Goal: Task Accomplishment & Management: Complete application form

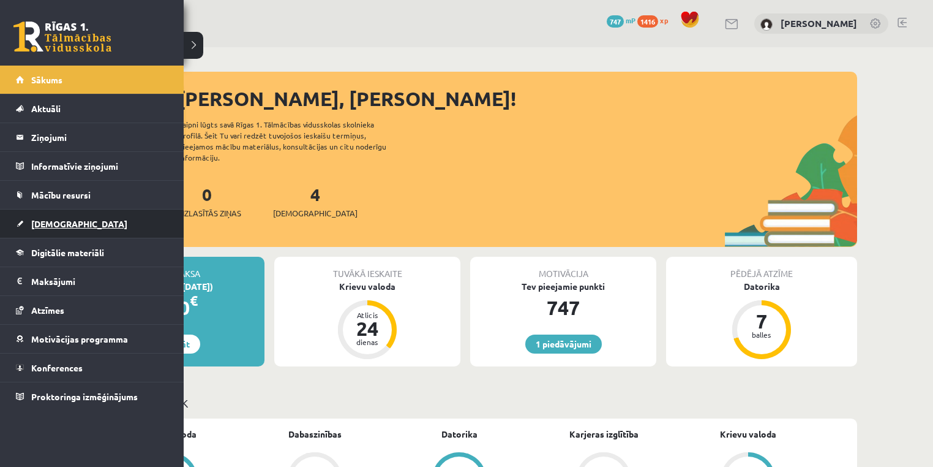
click at [49, 223] on span "[DEMOGRAPHIC_DATA]" at bounding box center [79, 223] width 96 height 11
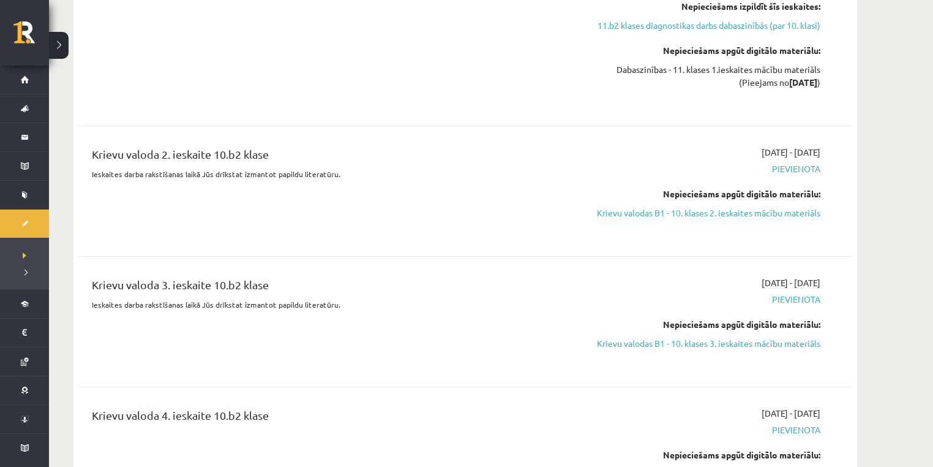
scroll to position [490, 0]
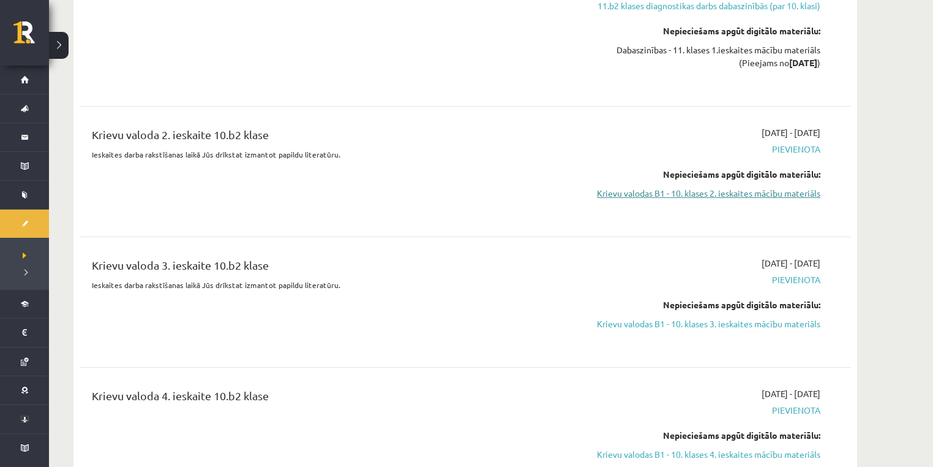
click at [765, 191] on link "Krievu valodas B1 - 10. klases 2. ieskaites mācību materiāls" at bounding box center [705, 193] width 231 height 13
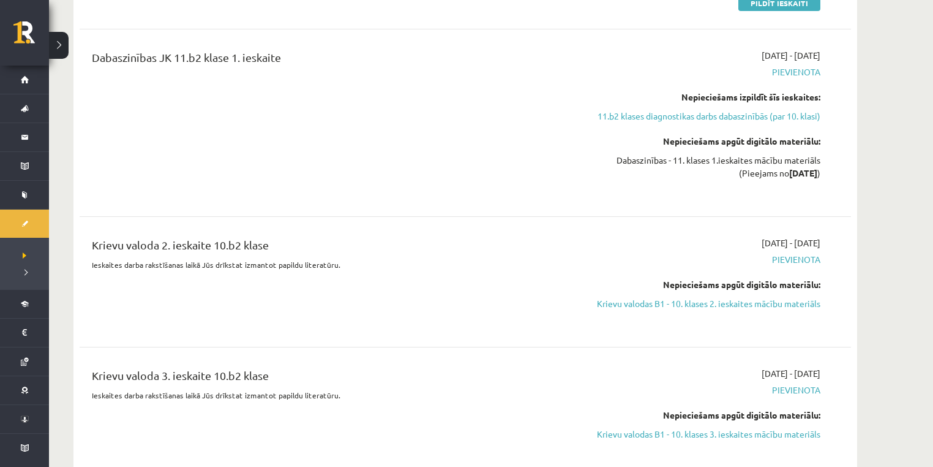
scroll to position [326, 0]
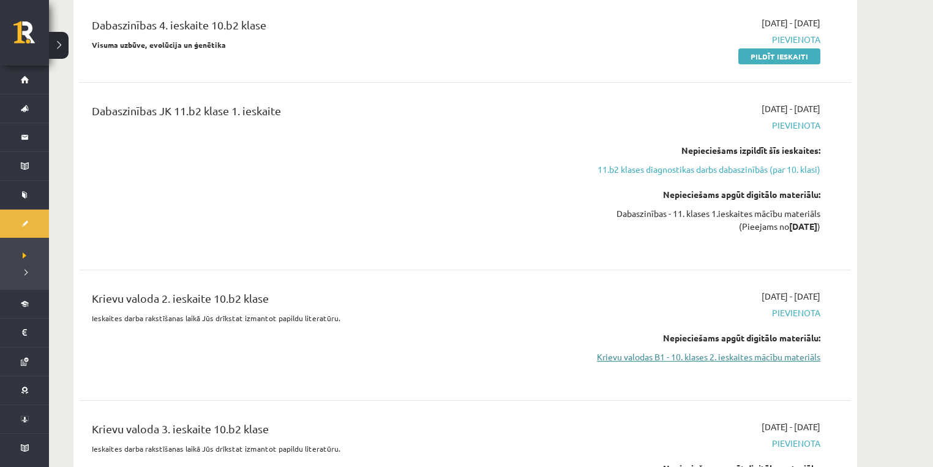
click at [654, 352] on link "Krievu valodas B1 - 10. klases 2. ieskaites mācību materiāls" at bounding box center [705, 356] width 231 height 13
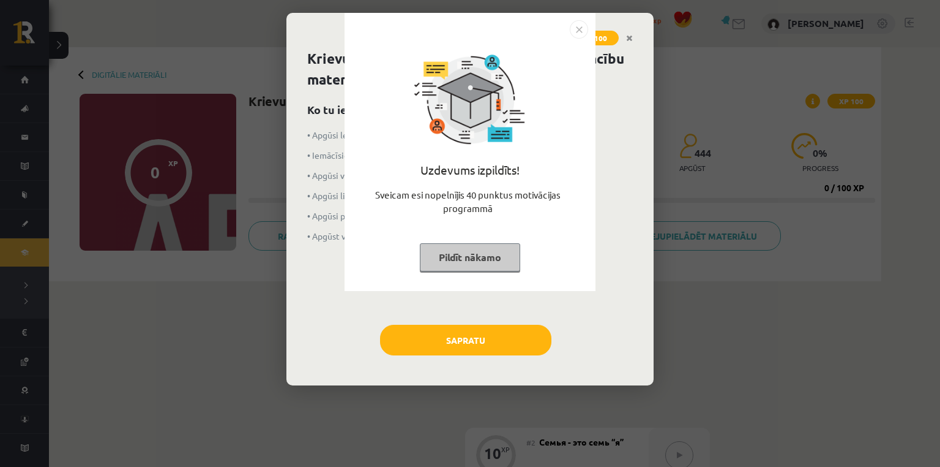
click at [437, 340] on div "Uzdevums izpildīts! Sveicam esi nopelnījis 40 punktus motivācijas programmā Pil…" at bounding box center [470, 233] width 940 height 467
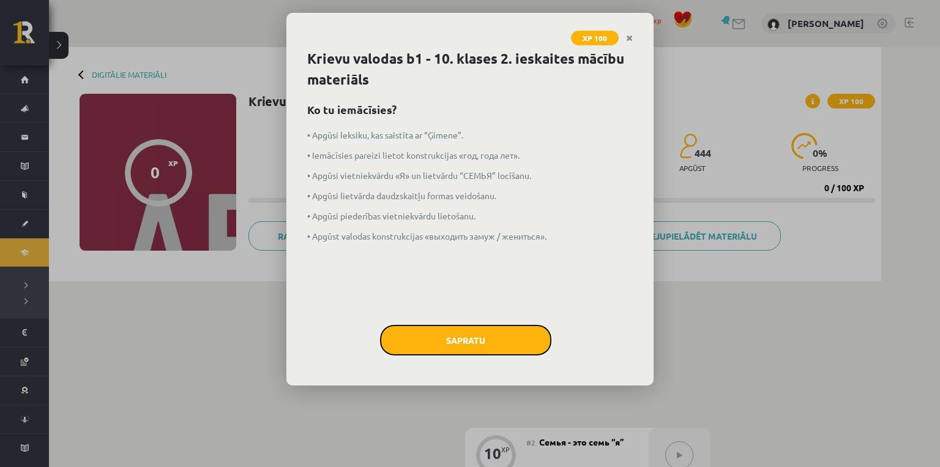
click at [490, 353] on button "Sapratu" at bounding box center [465, 339] width 171 height 31
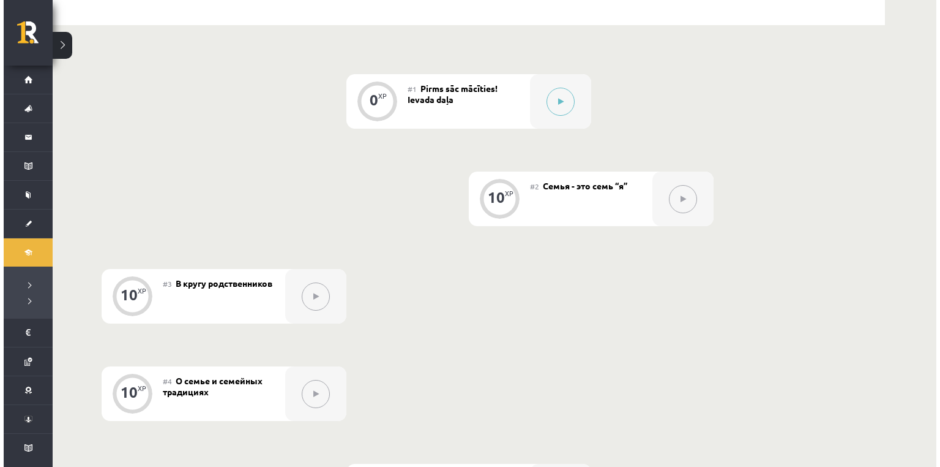
scroll to position [326, 0]
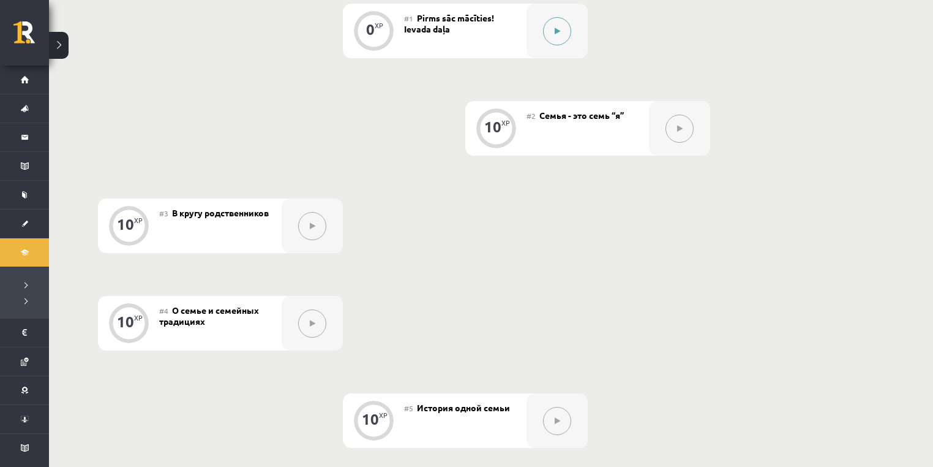
click at [552, 37] on button at bounding box center [557, 31] width 28 height 28
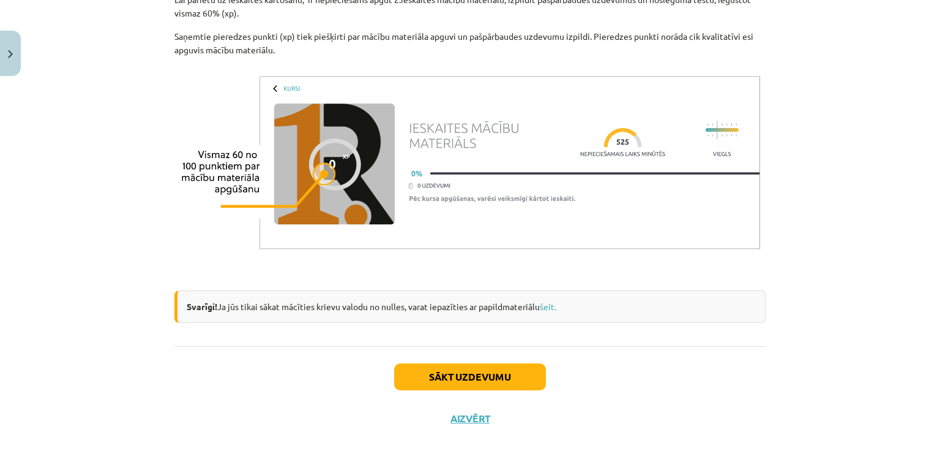
scroll to position [981, 0]
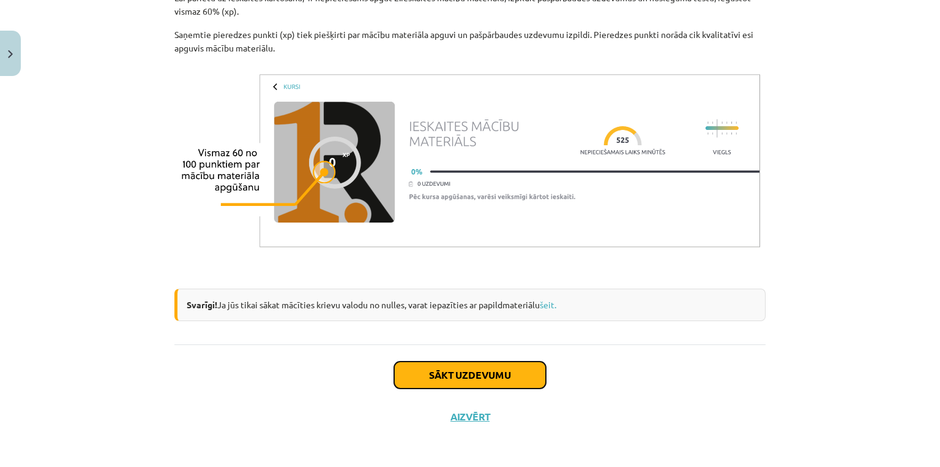
click at [436, 372] on button "Sākt uzdevumu" at bounding box center [470, 374] width 152 height 27
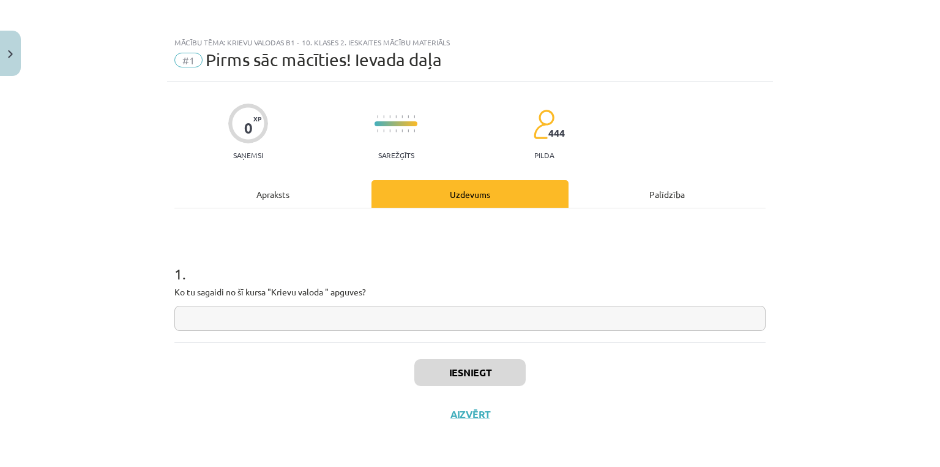
scroll to position [0, 0]
click at [274, 312] on input "text" at bounding box center [469, 317] width 591 height 25
type input "*"
click at [468, 369] on button "Iesniegt" at bounding box center [469, 372] width 111 height 27
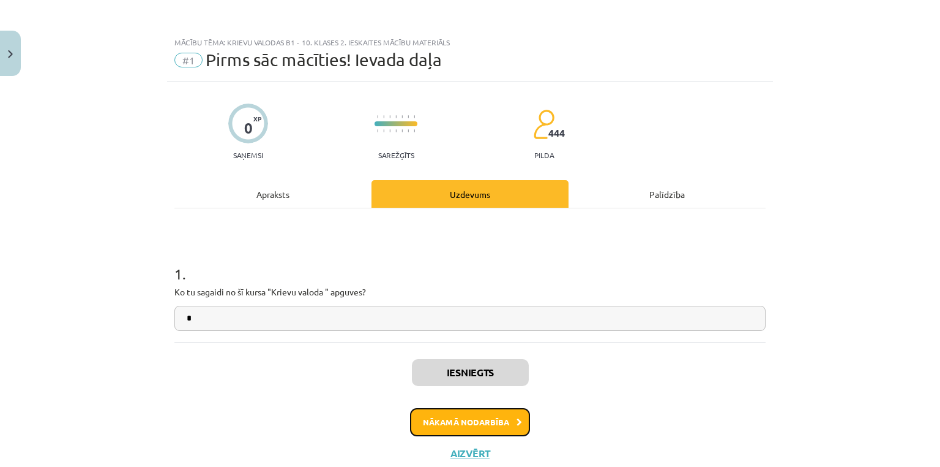
click at [470, 424] on button "Nākamā nodarbība" at bounding box center [470, 422] width 120 height 28
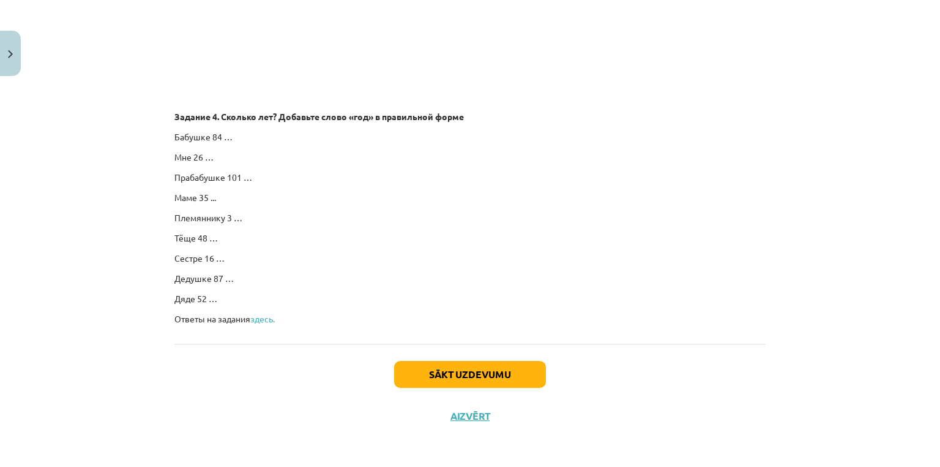
scroll to position [1960, 0]
click at [521, 372] on button "Sākt uzdevumu" at bounding box center [470, 374] width 152 height 27
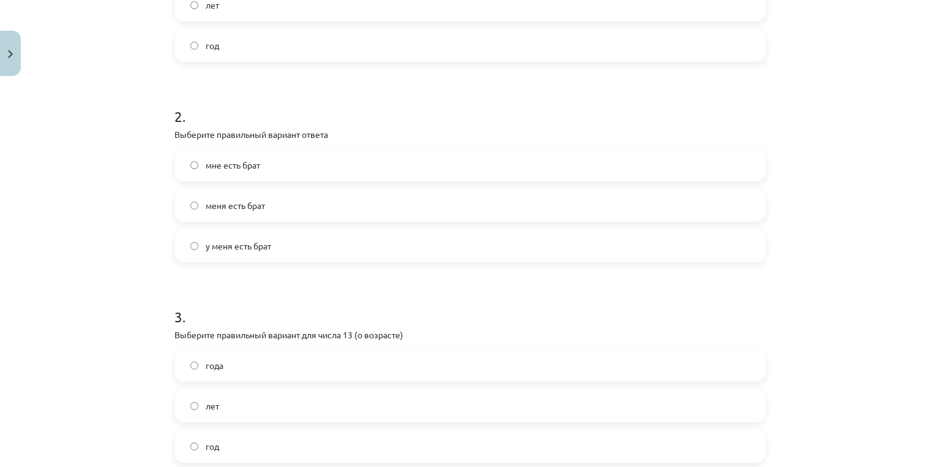
scroll to position [193, 0]
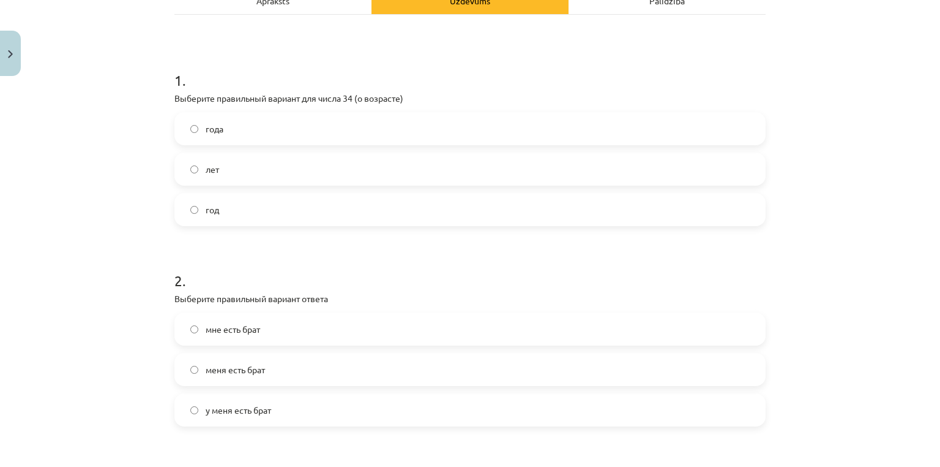
click at [230, 164] on label "лет" at bounding box center [470, 169] width 589 height 31
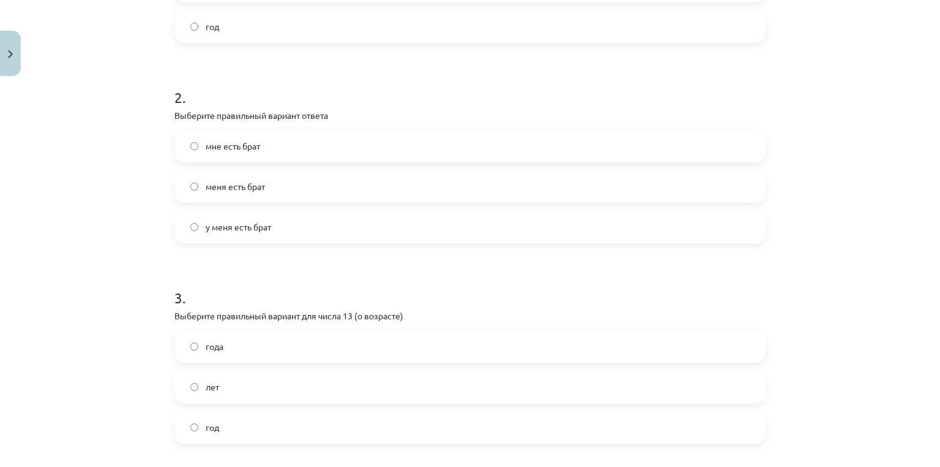
scroll to position [358, 0]
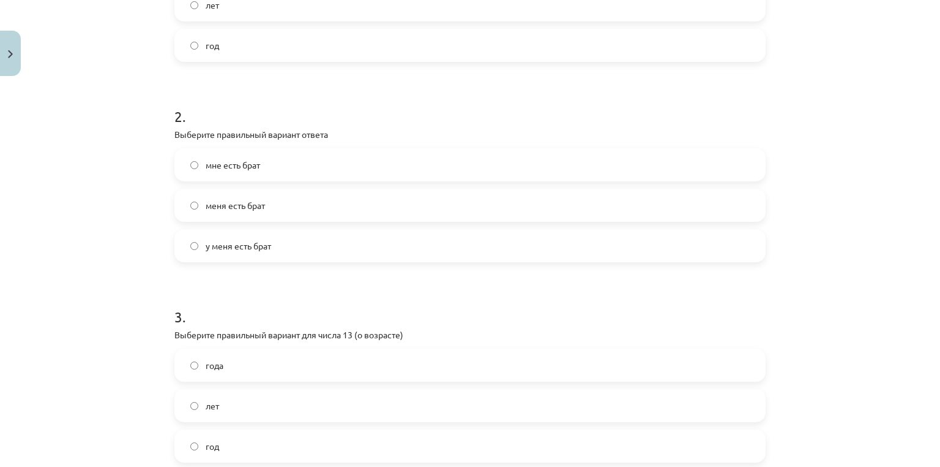
click at [259, 245] on span "у меня есть брат" at bounding box center [239, 245] width 66 height 13
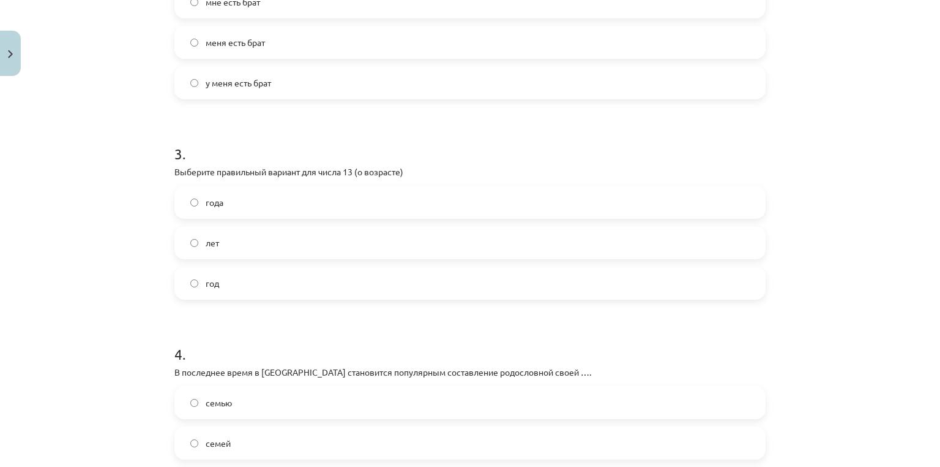
click at [222, 247] on label "лет" at bounding box center [470, 242] width 589 height 31
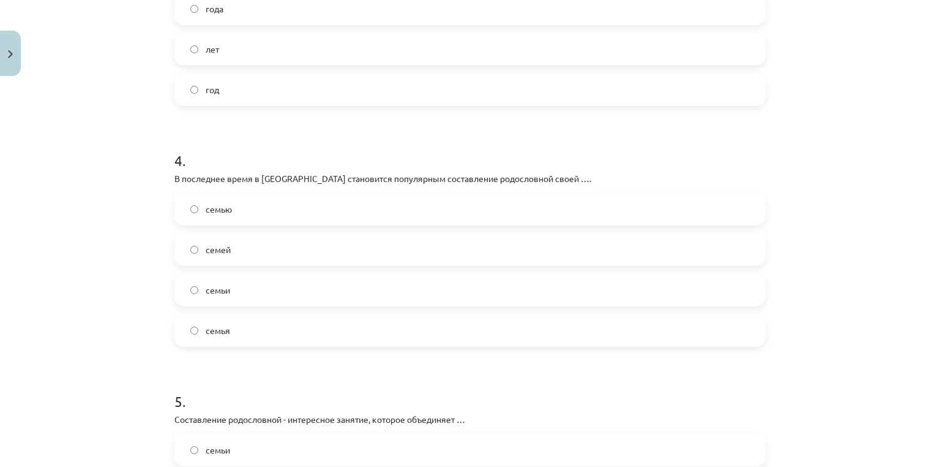
scroll to position [683, 0]
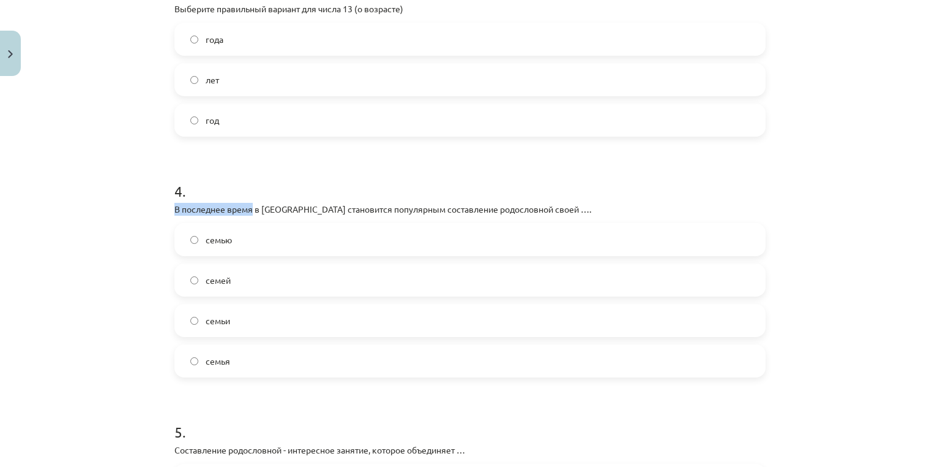
drag, startPoint x: 169, startPoint y: 208, endPoint x: 249, endPoint y: 205, distance: 79.6
click at [249, 205] on div "10 XP Saņemsi Sarežģīts 444 pilda Apraksts Uzdevums Palīdzība 1 . Выберите прав…" at bounding box center [470, 63] width 606 height 1331
click at [267, 208] on p "В последнее время в [GEOGRAPHIC_DATA] становится популярным составление родосло…" at bounding box center [469, 209] width 591 height 13
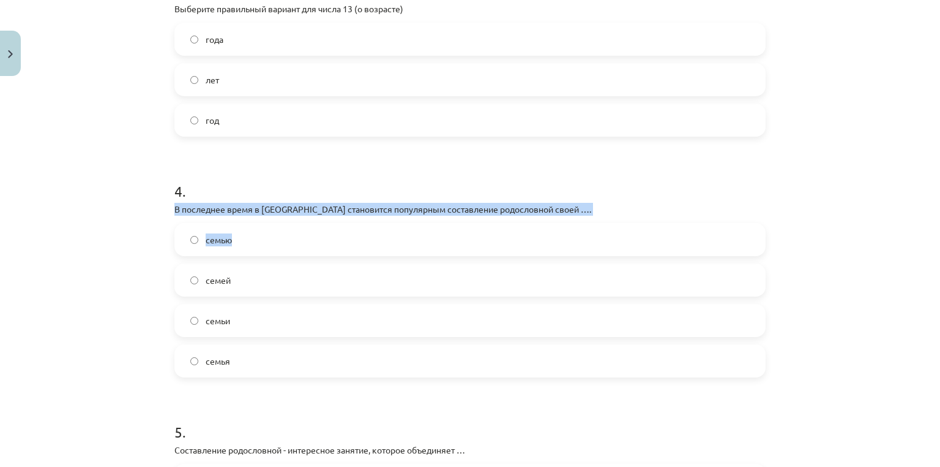
drag, startPoint x: 171, startPoint y: 209, endPoint x: 534, endPoint y: 220, distance: 362.6
click at [534, 220] on div "4 . В последнее время в [GEOGRAPHIC_DATA] становится популярным составление род…" at bounding box center [469, 269] width 591 height 216
click at [566, 213] on p "В последнее время в [GEOGRAPHIC_DATA] становится популярным составление родосло…" at bounding box center [469, 209] width 591 height 13
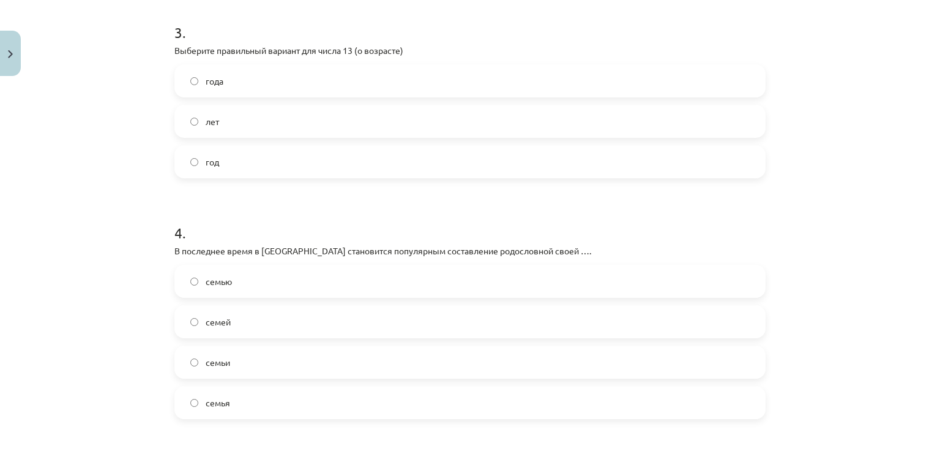
scroll to position [653, 0]
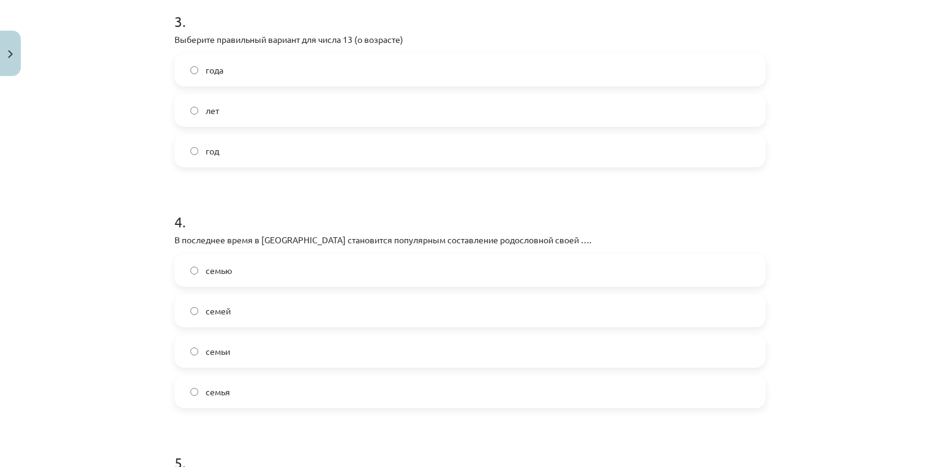
click at [223, 211] on h1 "4 ." at bounding box center [469, 211] width 591 height 38
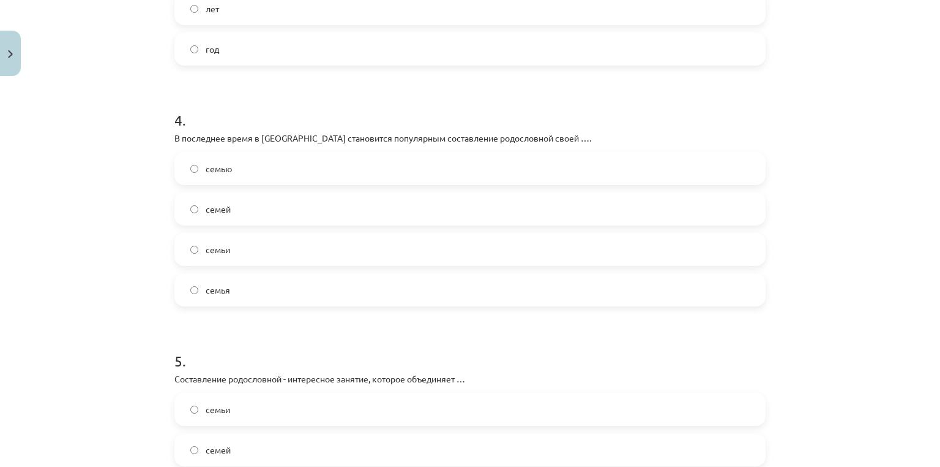
scroll to position [816, 0]
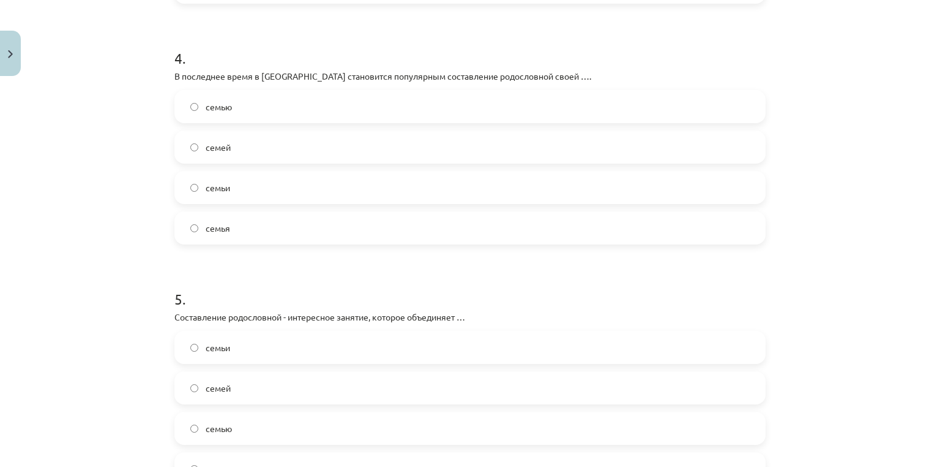
click at [206, 102] on span "семью" at bounding box center [219, 106] width 26 height 13
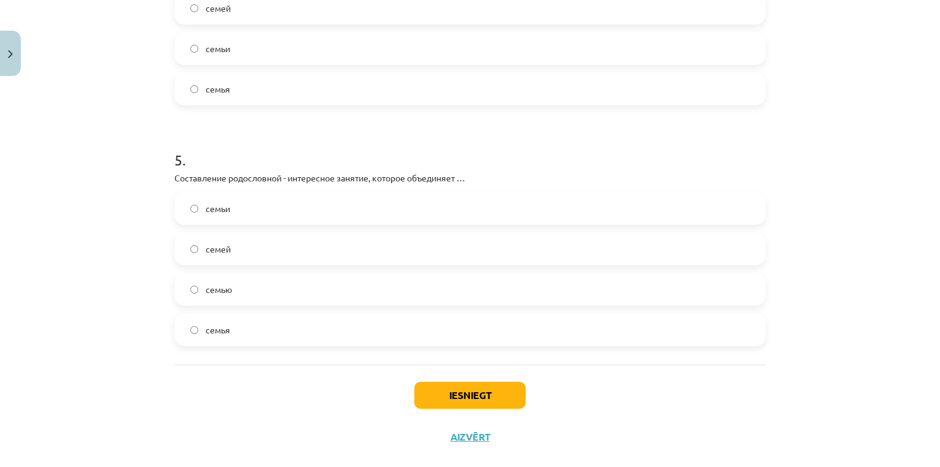
scroll to position [976, 0]
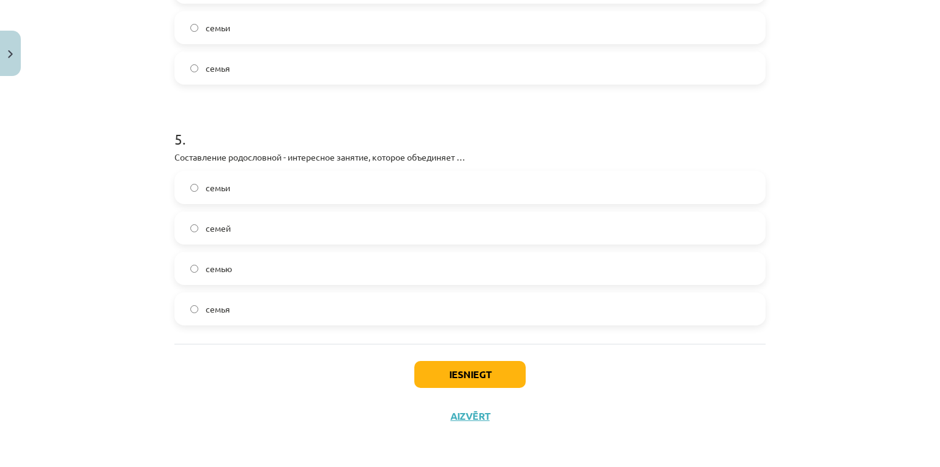
drag, startPoint x: 209, startPoint y: 225, endPoint x: 261, endPoint y: 252, distance: 58.6
click at [208, 225] on span "семей" at bounding box center [218, 228] width 25 height 13
click at [419, 377] on button "Iesniegt" at bounding box center [469, 374] width 111 height 27
click at [230, 227] on label "семей" at bounding box center [470, 227] width 589 height 31
click at [421, 370] on button "Iesniegt" at bounding box center [469, 374] width 111 height 27
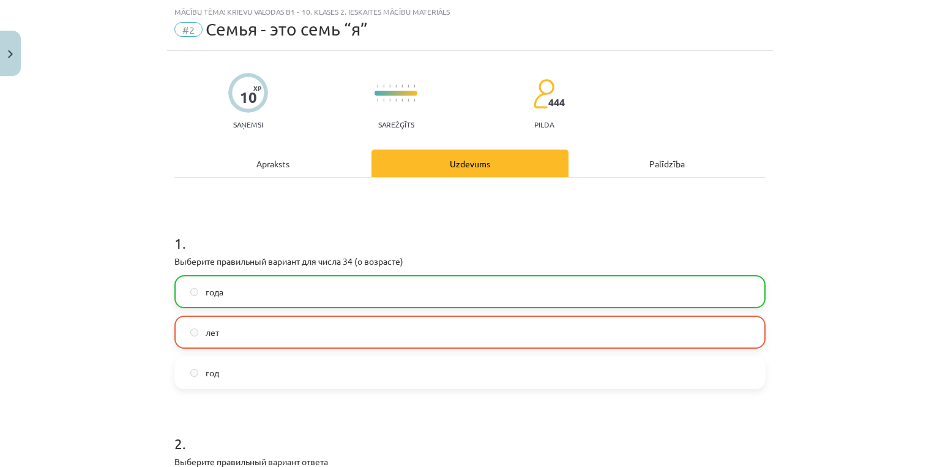
scroll to position [0, 0]
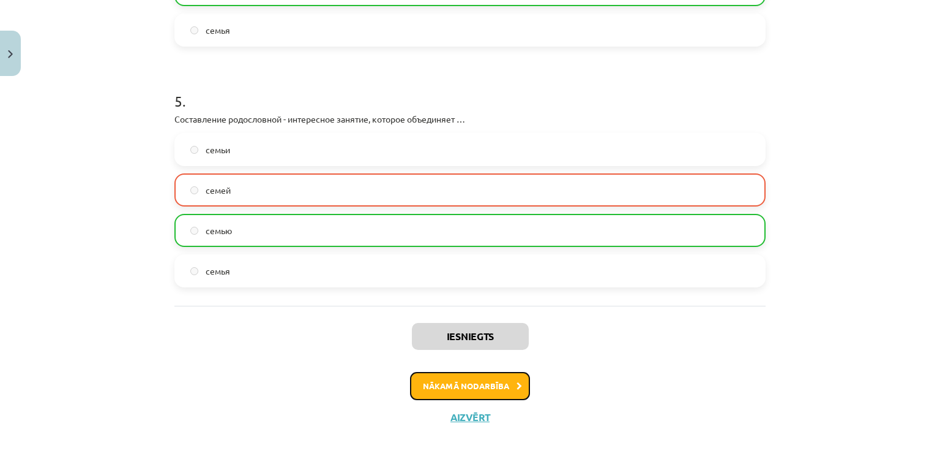
click at [446, 392] on button "Nākamā nodarbība" at bounding box center [470, 386] width 120 height 28
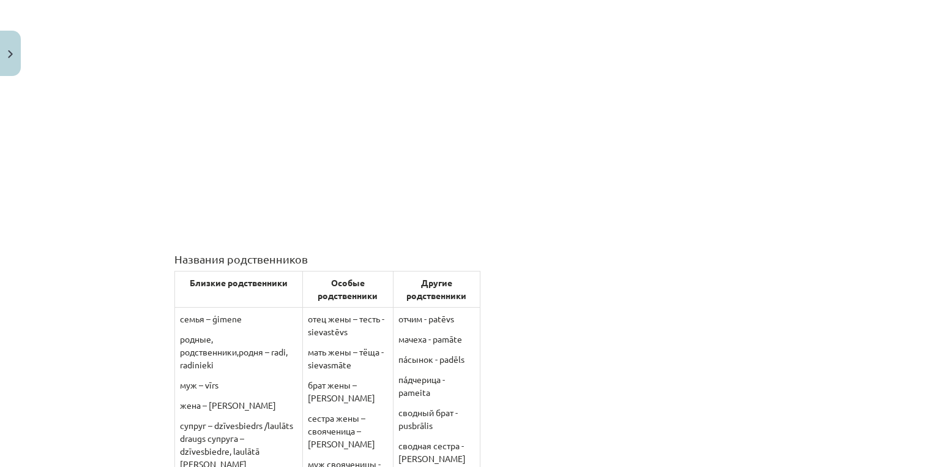
scroll to position [358, 0]
